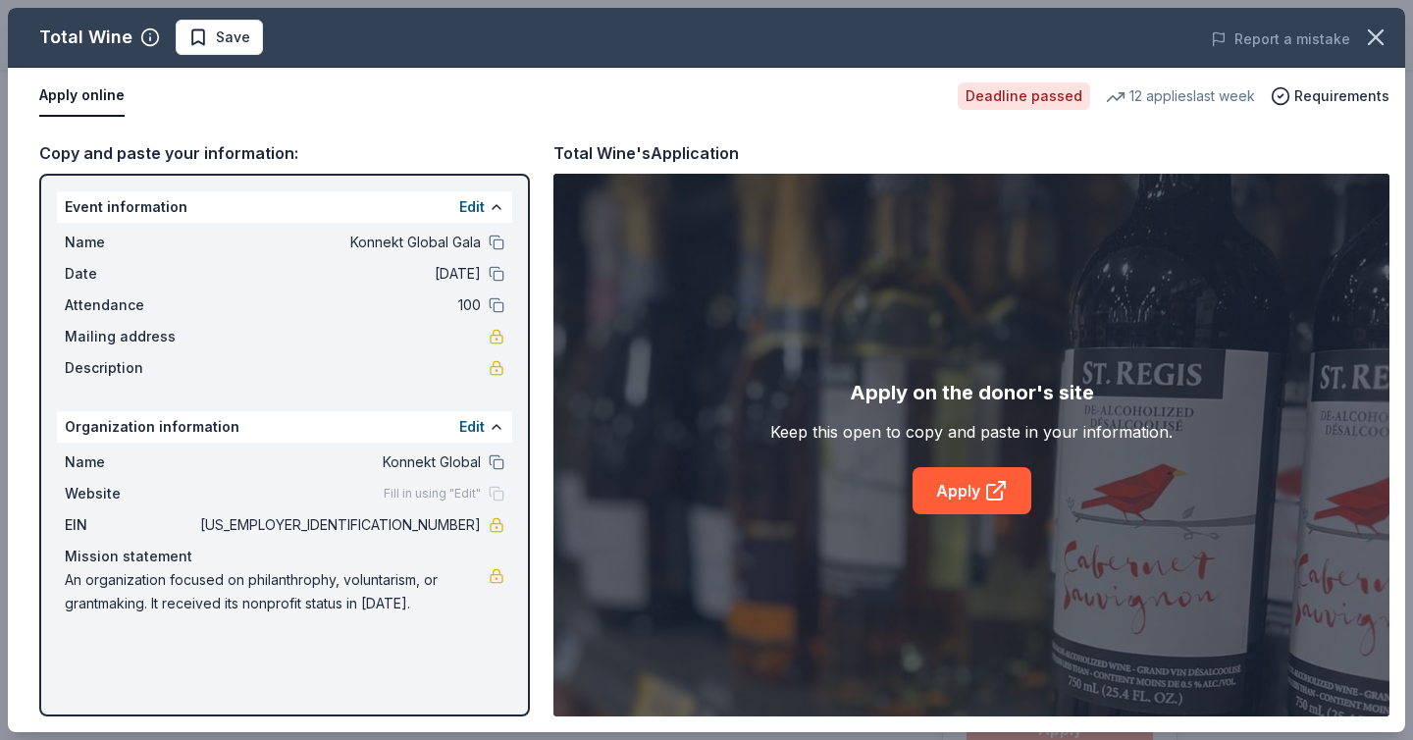
scroll to position [389, 0]
click at [1374, 36] on icon "button" at bounding box center [1376, 37] width 14 height 14
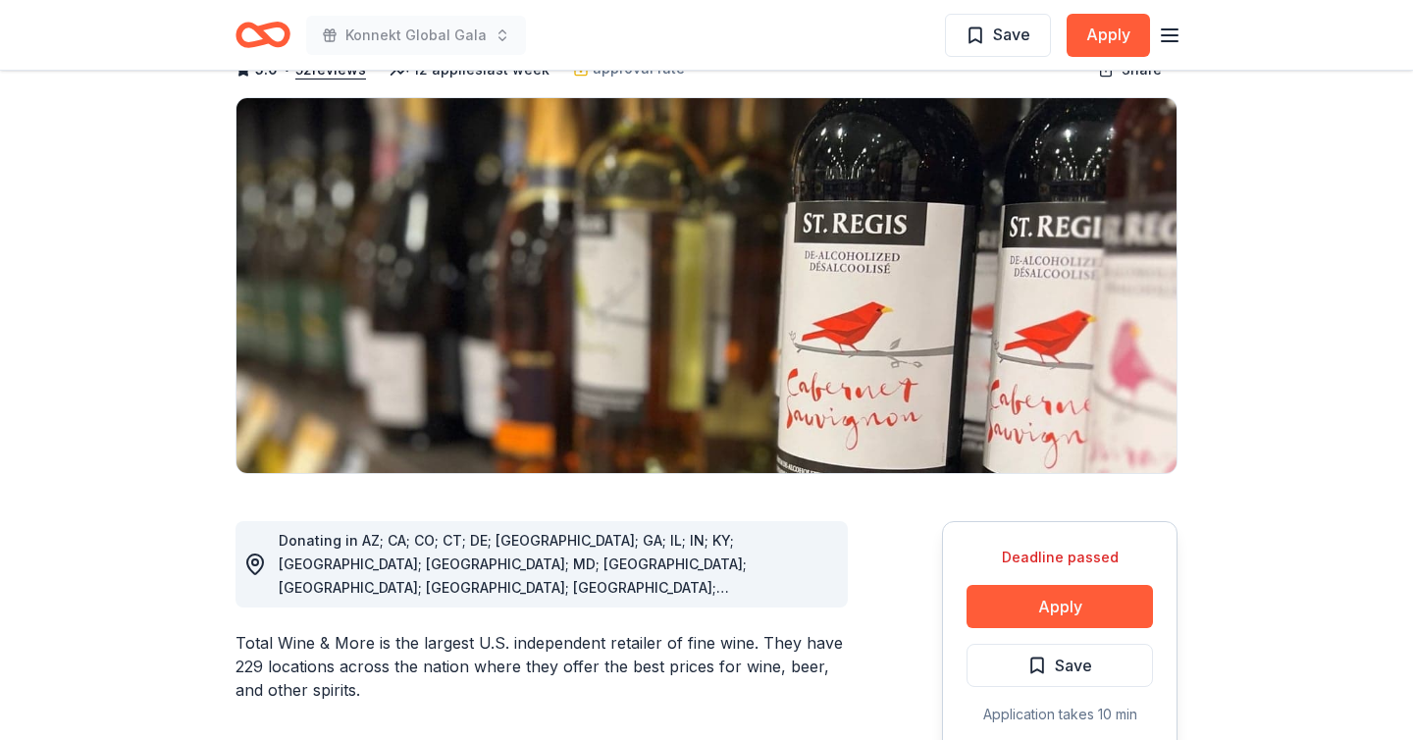
scroll to position [0, 0]
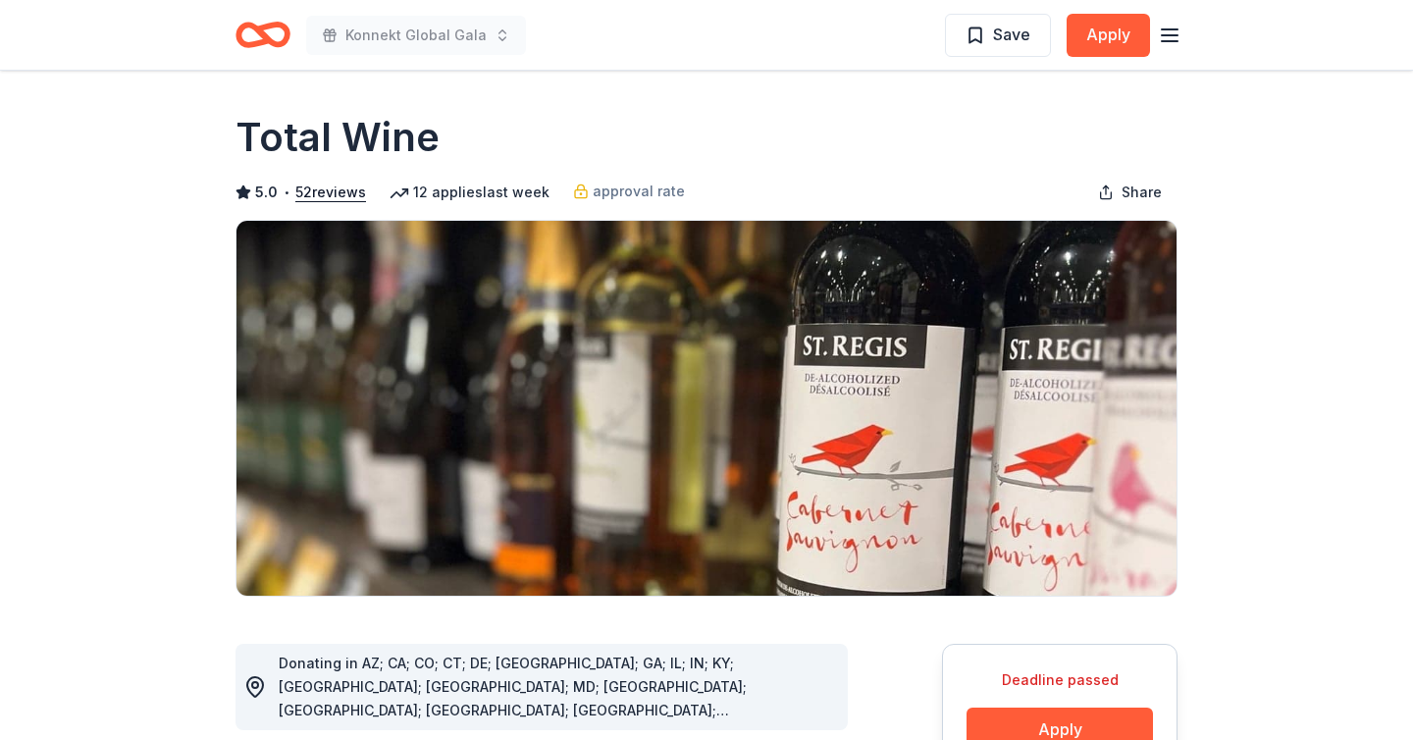
click at [255, 36] on icon "Home" at bounding box center [263, 35] width 55 height 46
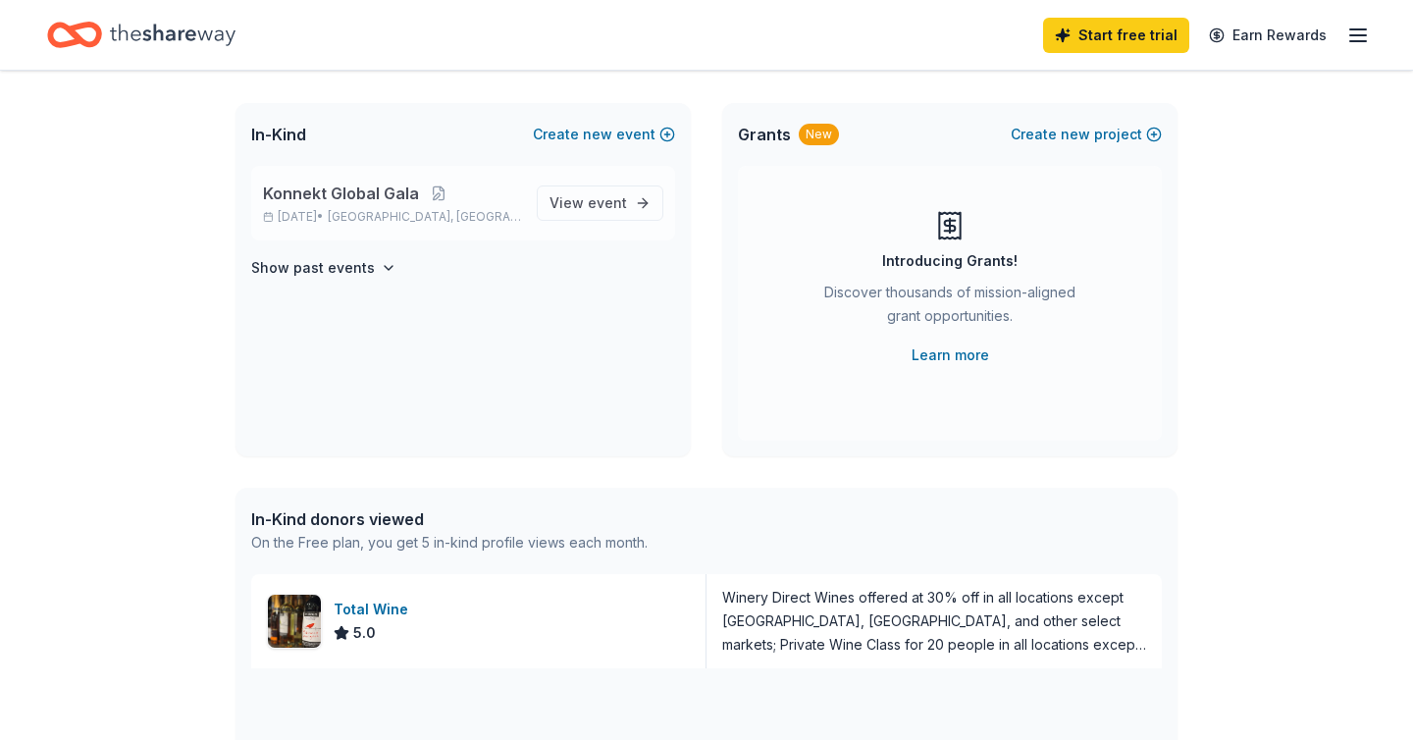
scroll to position [12, 0]
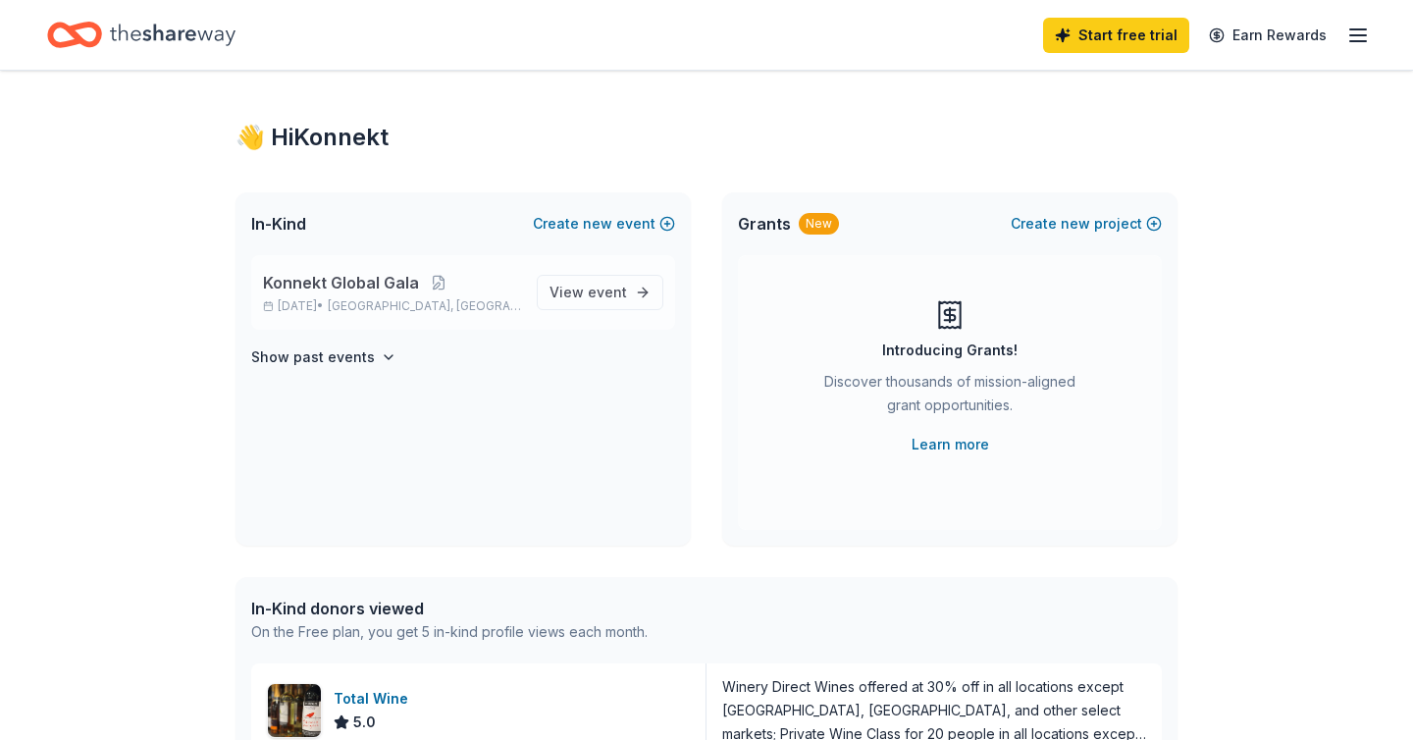
click at [388, 273] on span "Konnekt Global Gala" at bounding box center [341, 283] width 156 height 24
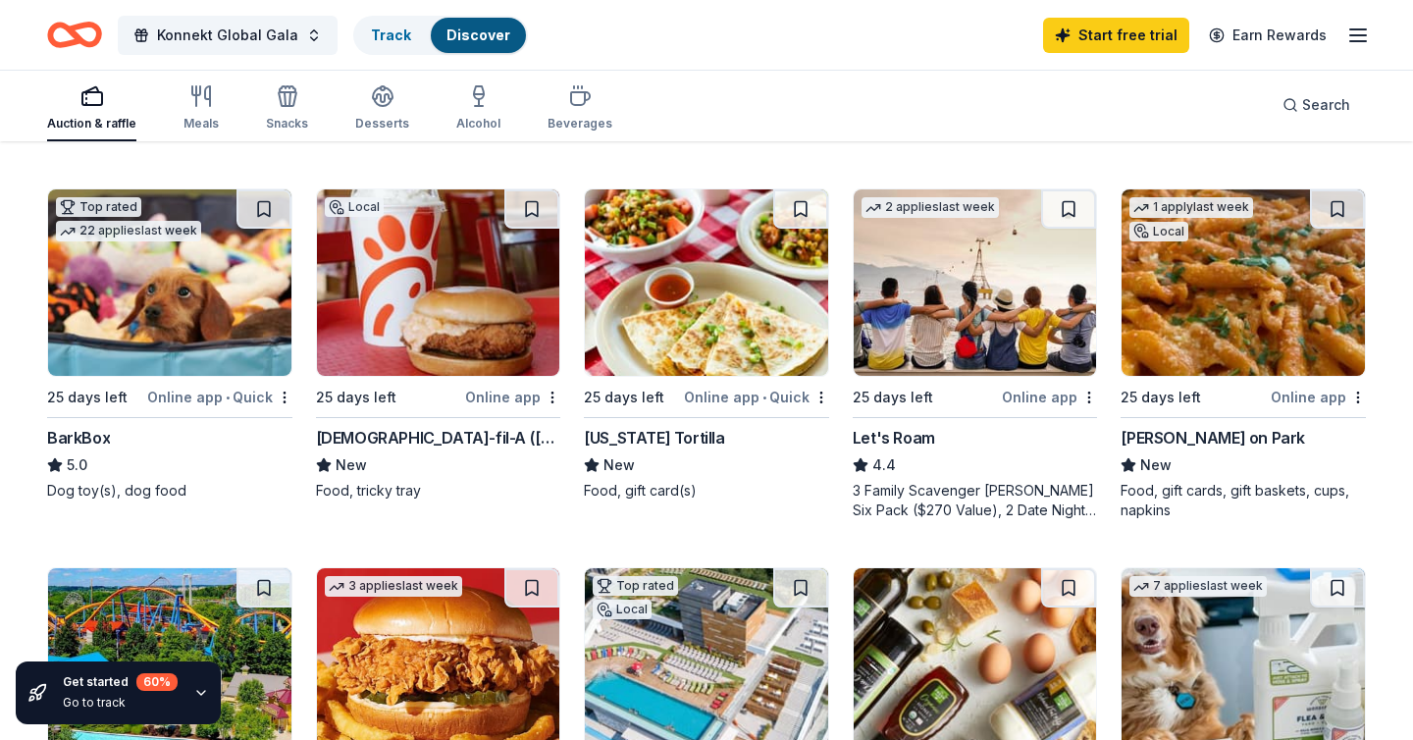
scroll to position [557, 0]
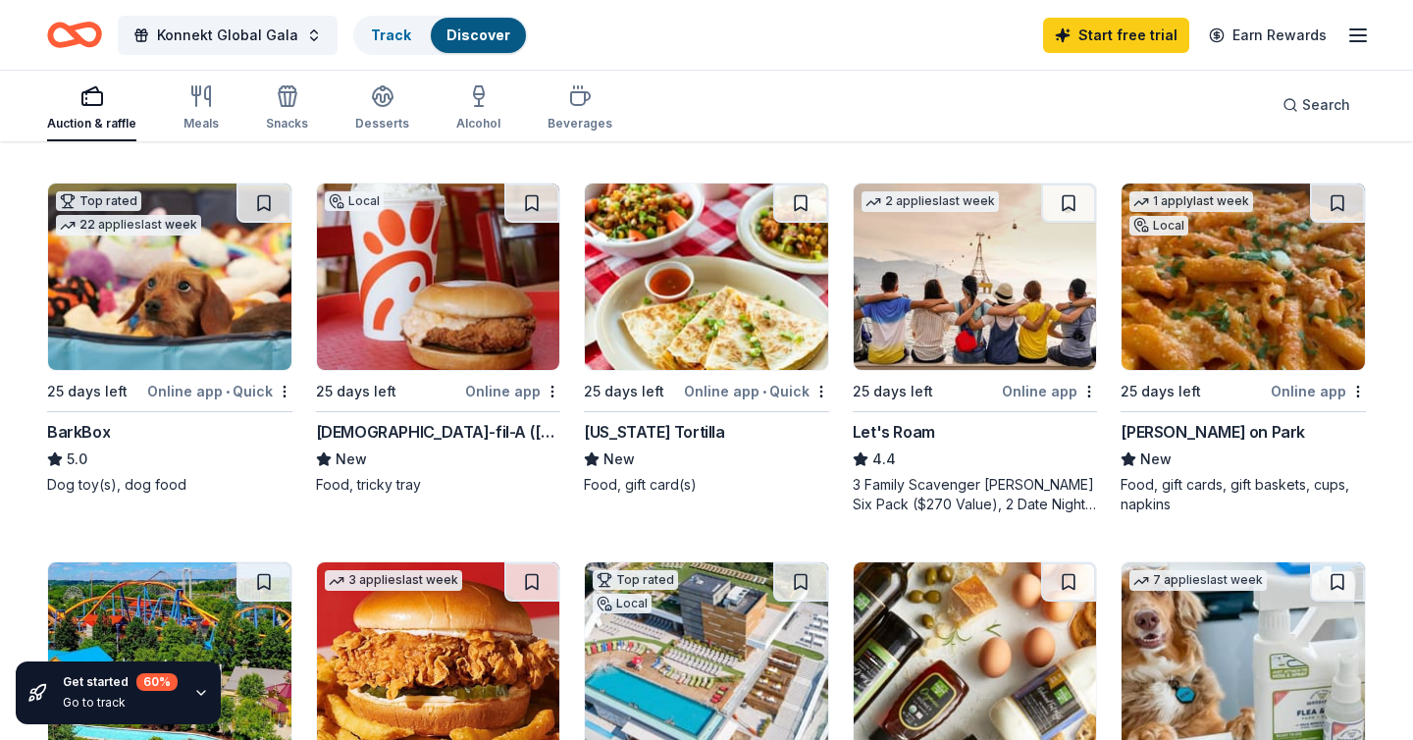
click at [916, 419] on div "2 applies last week 25 days left Online app Let's Roam 4.4 3 Family Scavenger […" at bounding box center [975, 349] width 245 height 332
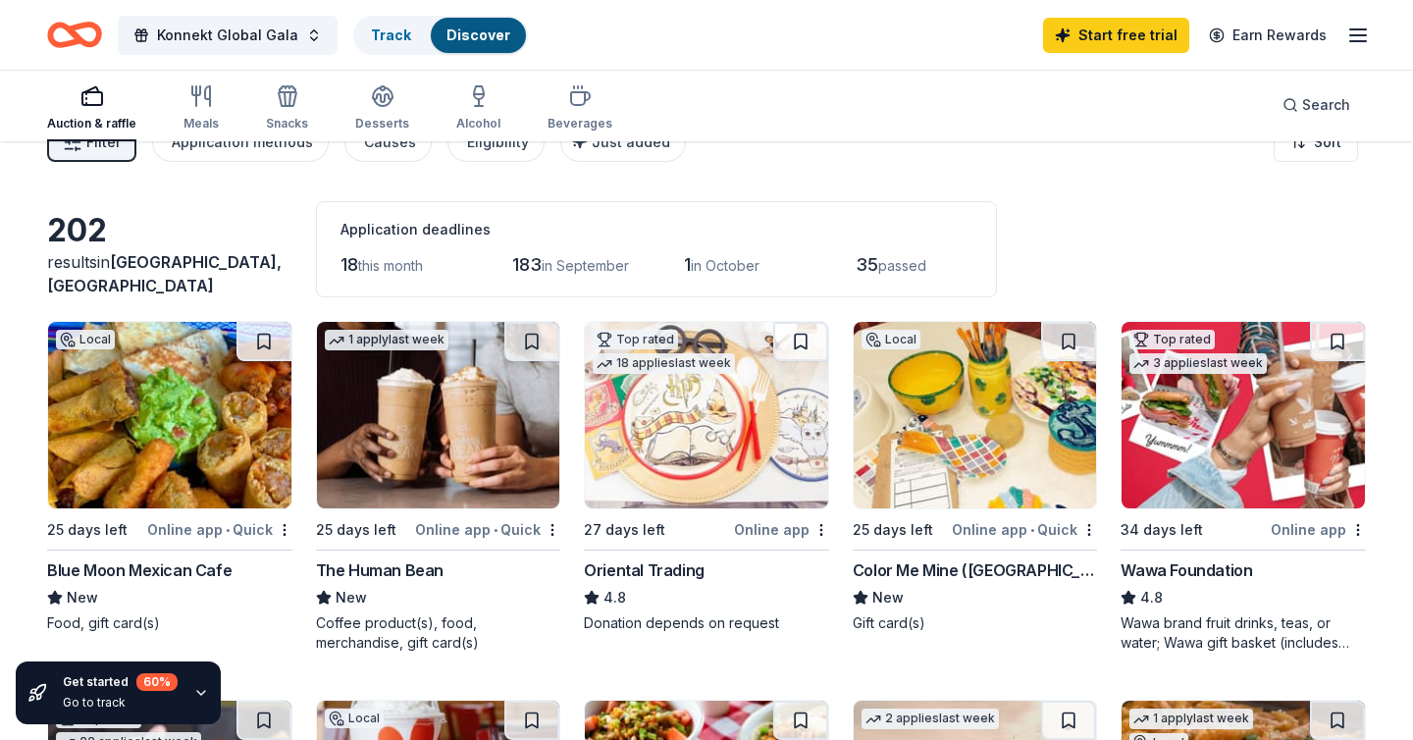
scroll to position [0, 0]
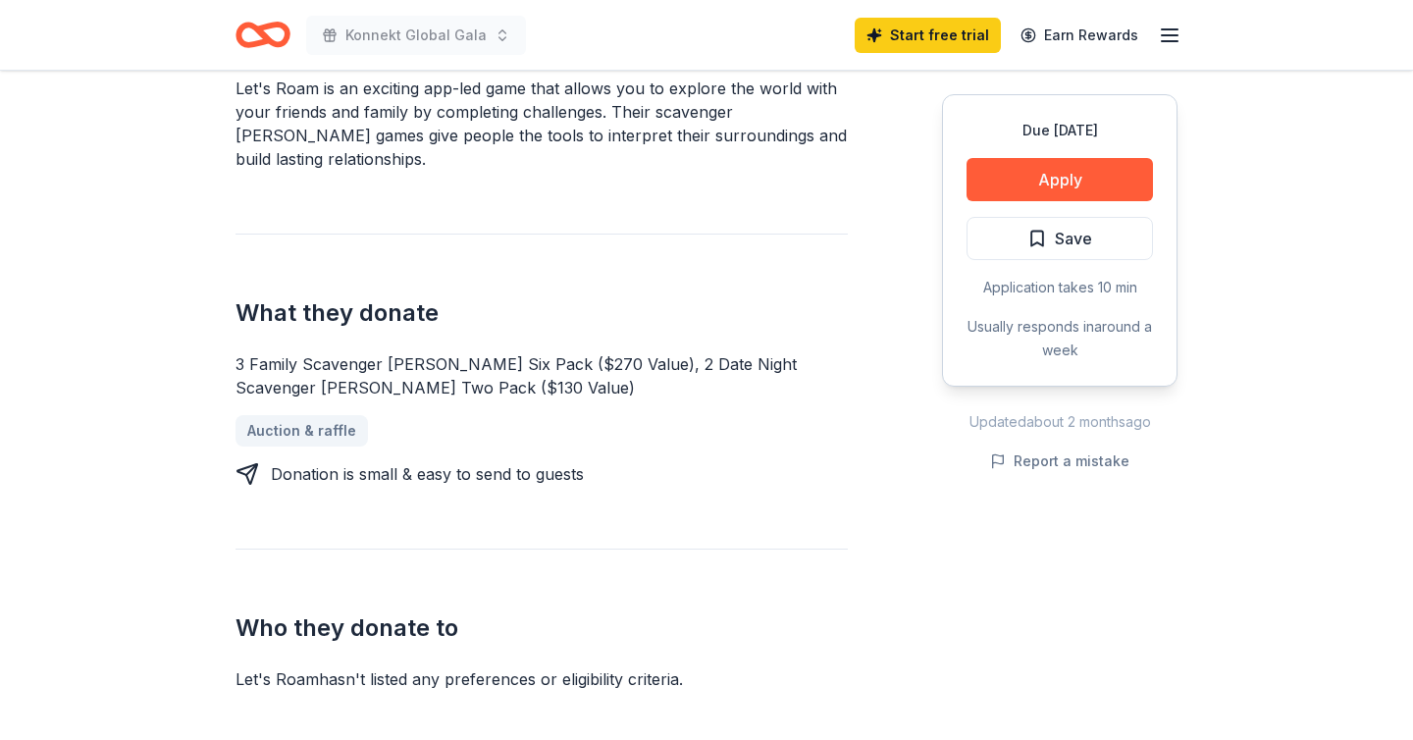
scroll to position [629, 0]
drag, startPoint x: 666, startPoint y: 334, endPoint x: 807, endPoint y: 345, distance: 140.8
click at [810, 353] on div "3 Family Scavenger [PERSON_NAME] Six Pack ($270 Value), 2 Date Night Scavenger …" at bounding box center [542, 376] width 612 height 47
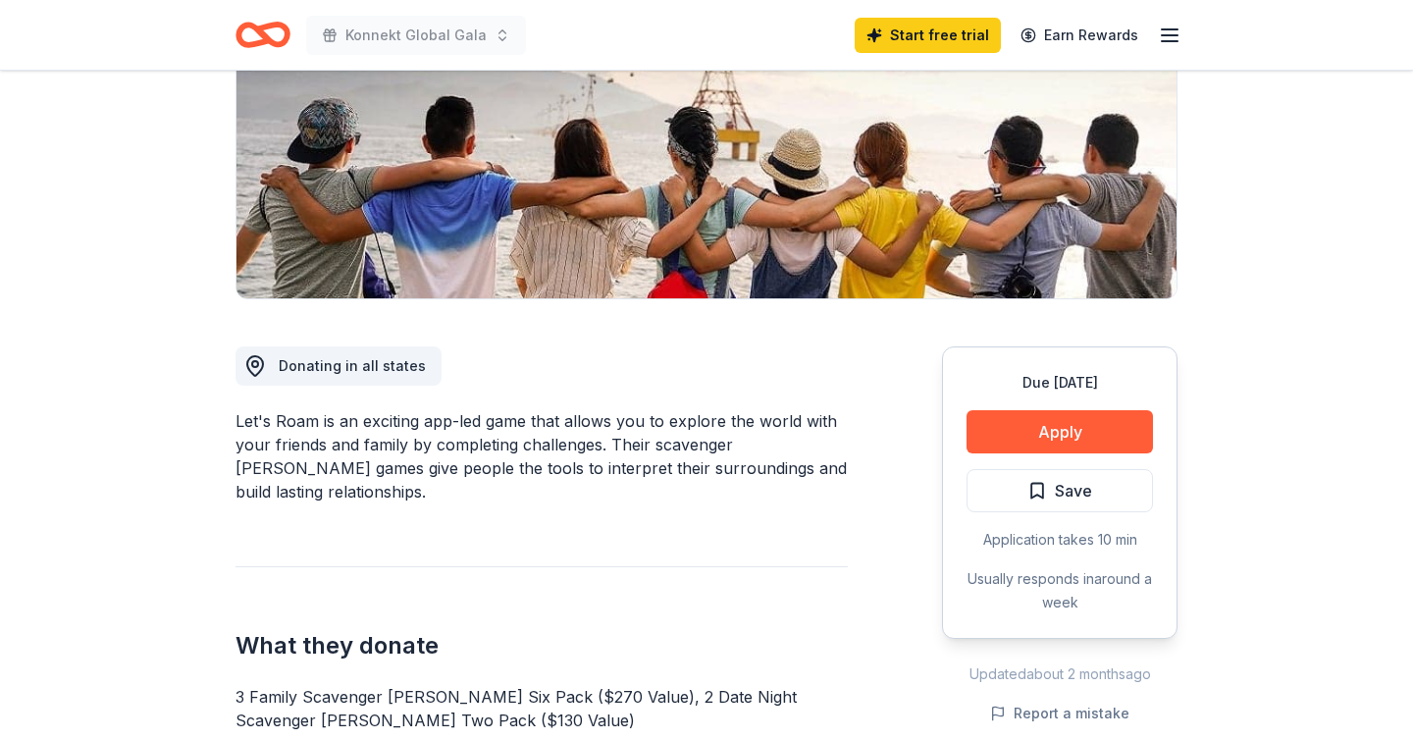
scroll to position [299, 0]
